Goal: Navigation & Orientation: Find specific page/section

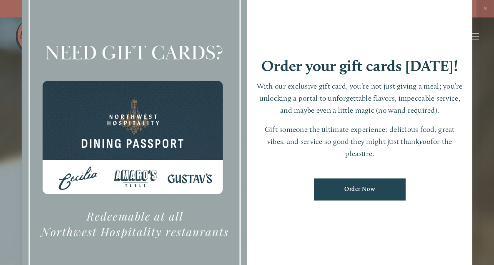
click at [485, 8] on div at bounding box center [247, 132] width 494 height 265
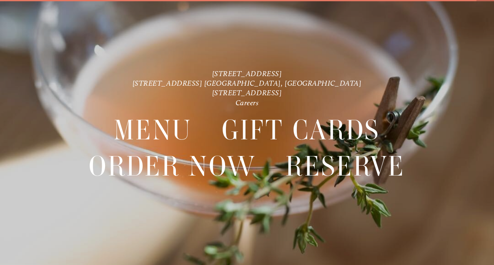
scroll to position [17, 0]
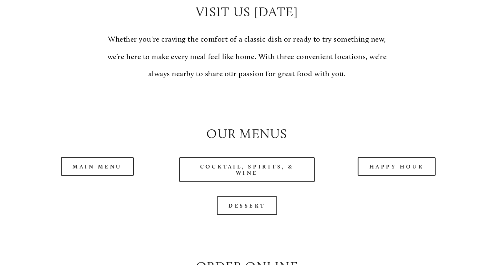
scroll to position [661, 0]
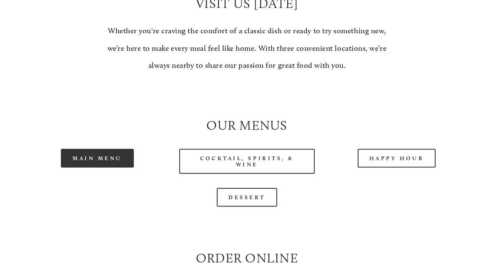
click at [114, 168] on link "Main Menu" at bounding box center [97, 158] width 73 height 19
